Goal: Information Seeking & Learning: Learn about a topic

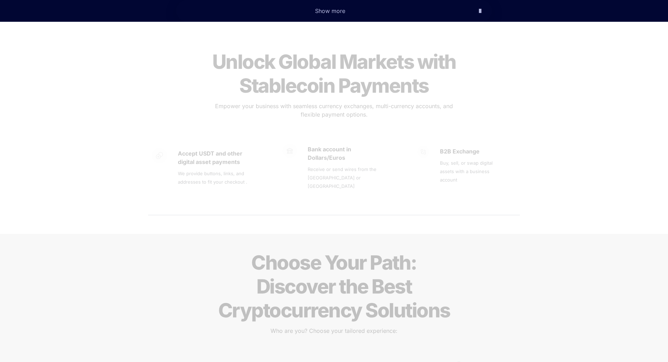
scroll to position [421, 0]
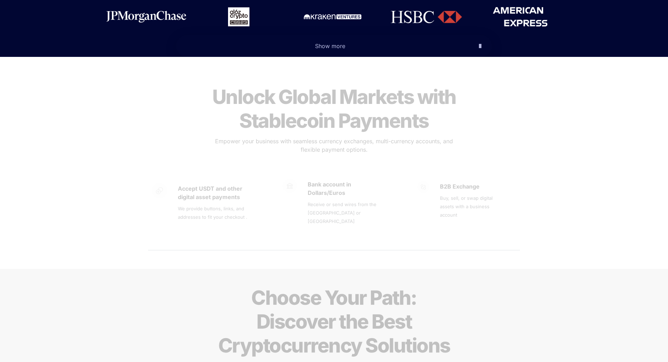
click at [274, 138] on span "Empower your business with seamless currency exchanges, multi-currency accounts…" at bounding box center [335, 145] width 240 height 15
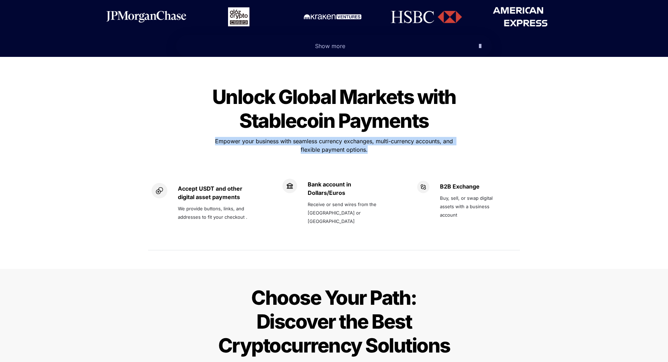
click at [274, 138] on span "Empower your business with seamless currency exchanges, multi-currency accounts…" at bounding box center [335, 145] width 240 height 15
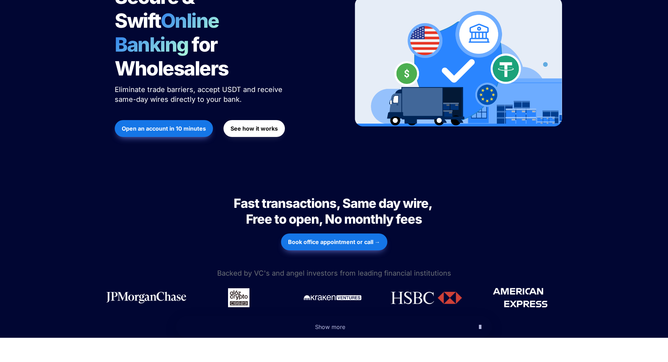
scroll to position [0, 0]
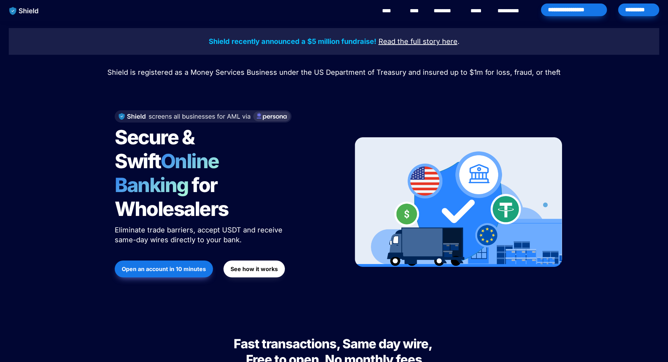
drag, startPoint x: 46, startPoint y: 6, endPoint x: 61, endPoint y: 116, distance: 110.7
click at [61, 116] on div "Shield recently announced a $5 million fundraise! Read the full story here . Sh…" at bounding box center [334, 168] width 668 height 294
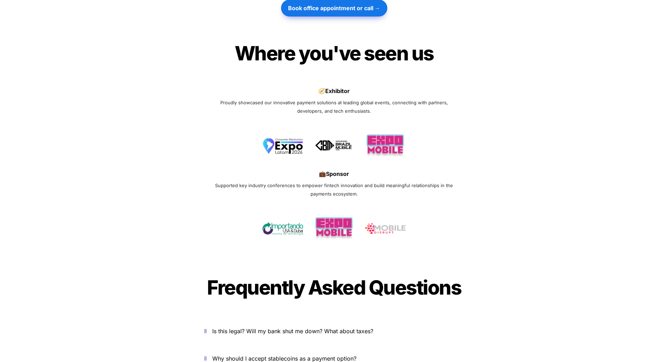
scroll to position [2315, 0]
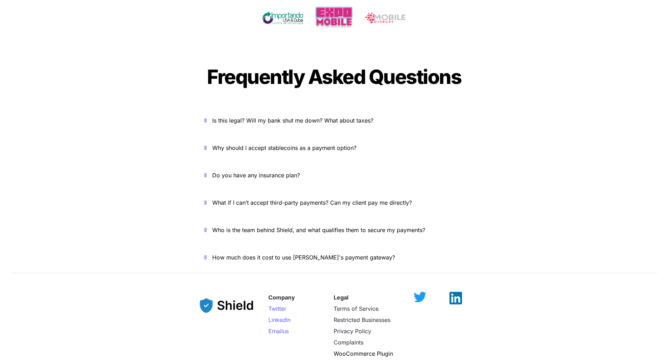
click at [207, 116] on icon "button" at bounding box center [205, 120] width 2 height 8
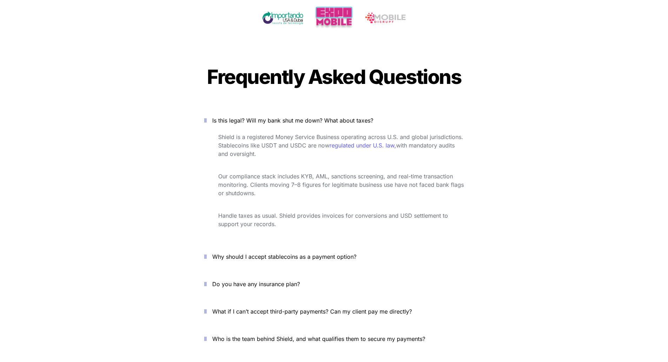
click at [207, 252] on icon "button" at bounding box center [205, 256] width 2 height 8
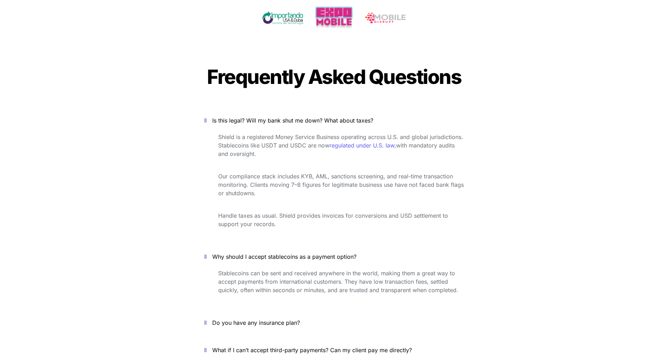
scroll to position [2351, 0]
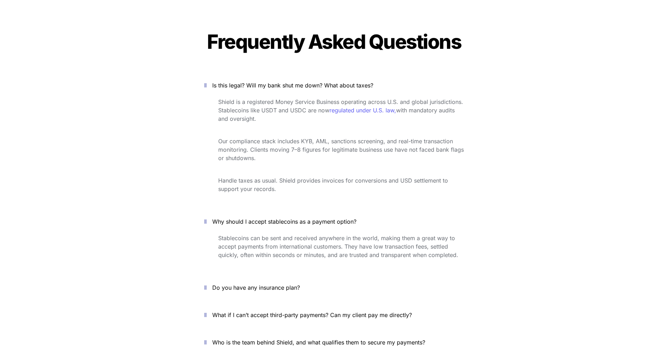
click at [207, 283] on icon "button" at bounding box center [205, 287] width 2 height 8
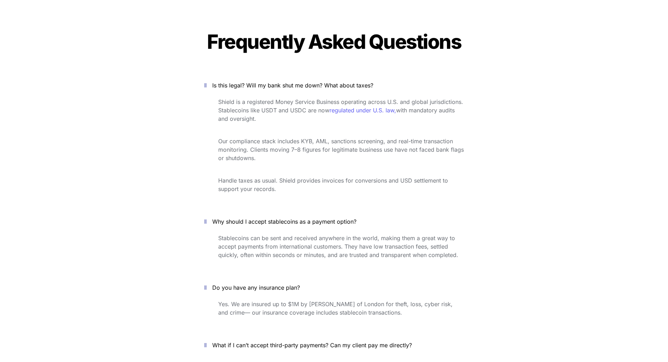
click at [207, 283] on icon "button" at bounding box center [205, 287] width 2 height 8
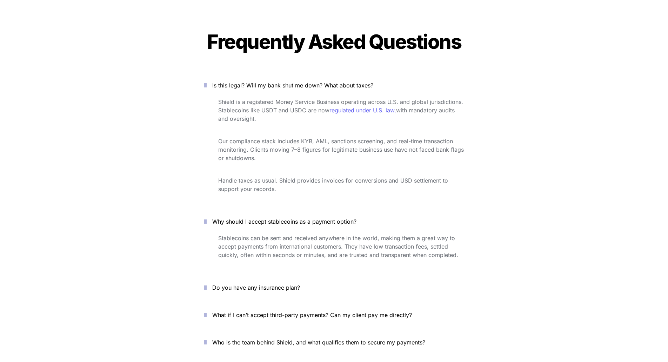
scroll to position [2386, 0]
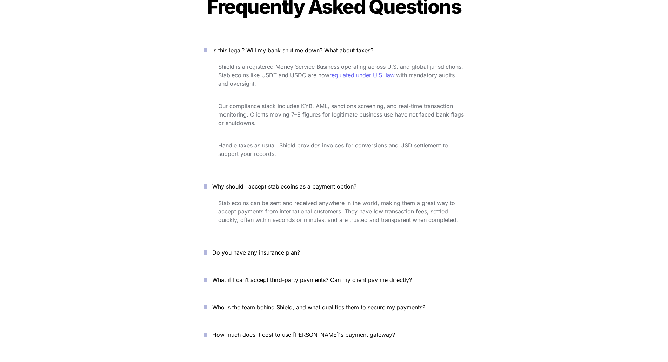
click at [207, 275] on icon "button" at bounding box center [205, 279] width 2 height 8
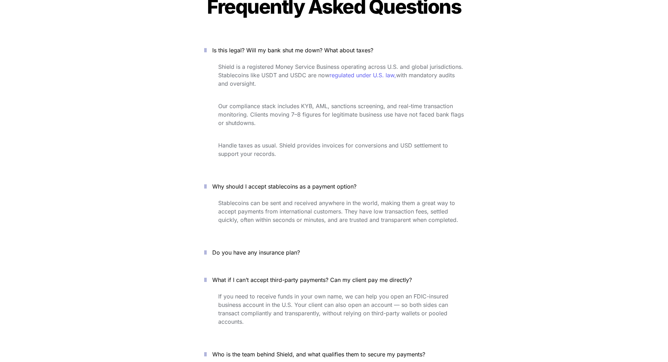
click at [209, 241] on button "Do you have any insurance plan?" at bounding box center [334, 252] width 281 height 22
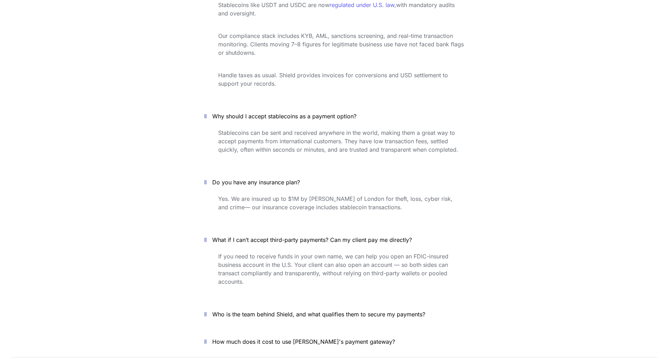
scroll to position [2491, 0]
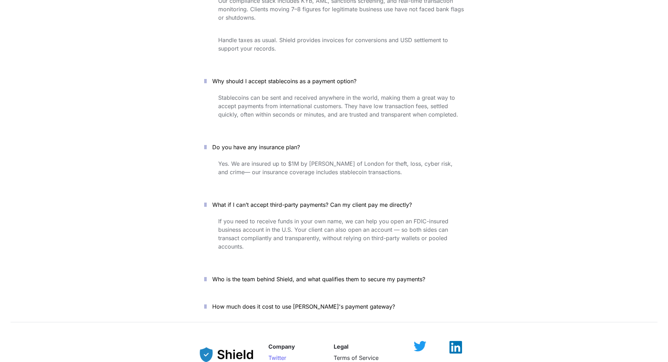
click at [207, 275] on icon "button" at bounding box center [205, 279] width 2 height 8
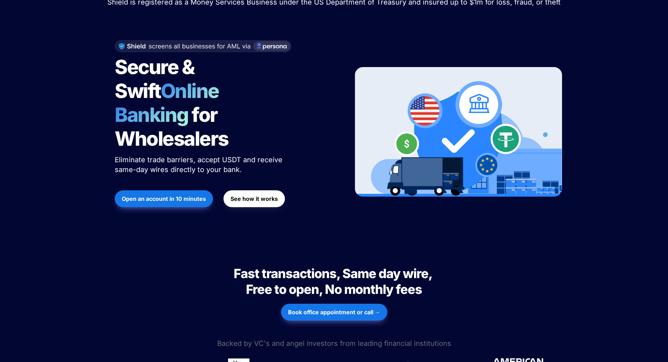
scroll to position [0, 0]
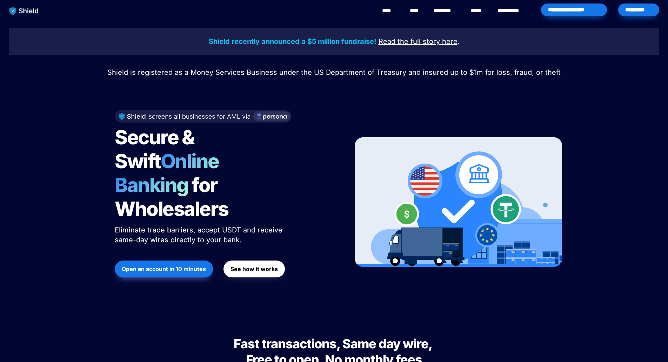
click at [449, 11] on link "********" at bounding box center [446, 11] width 25 height 8
